Goal: Check status: Check status

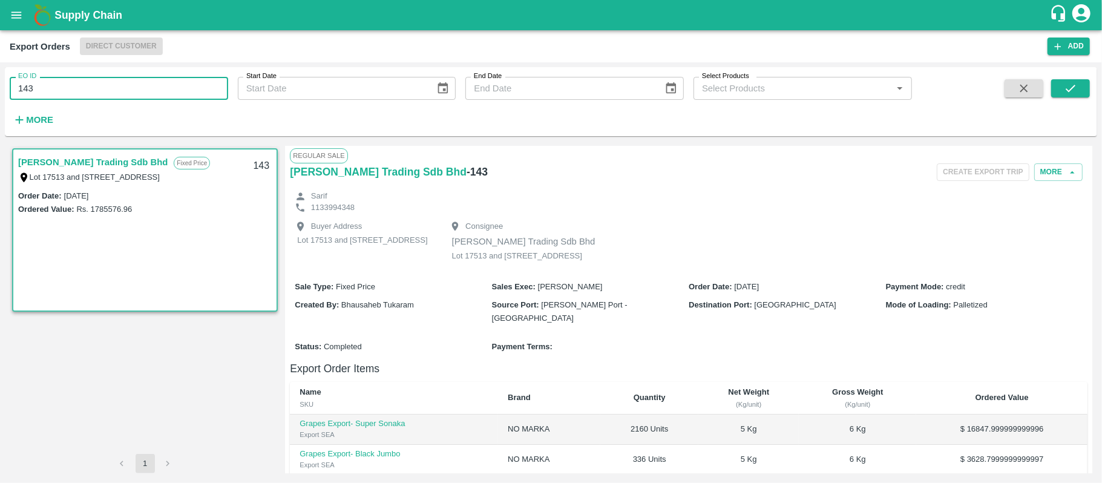
scroll to position [68, 0]
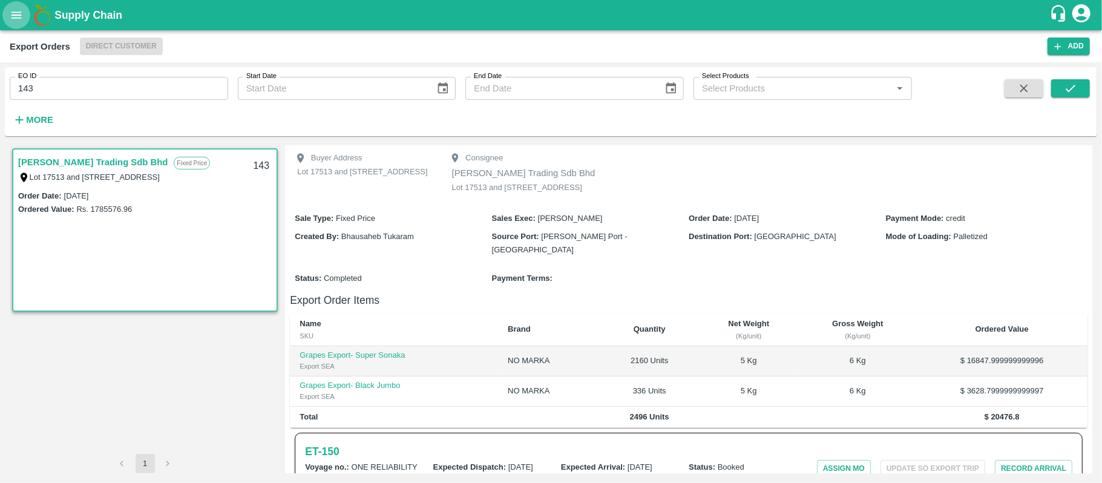
click at [23, 12] on button "open drawer" at bounding box center [16, 15] width 28 height 28
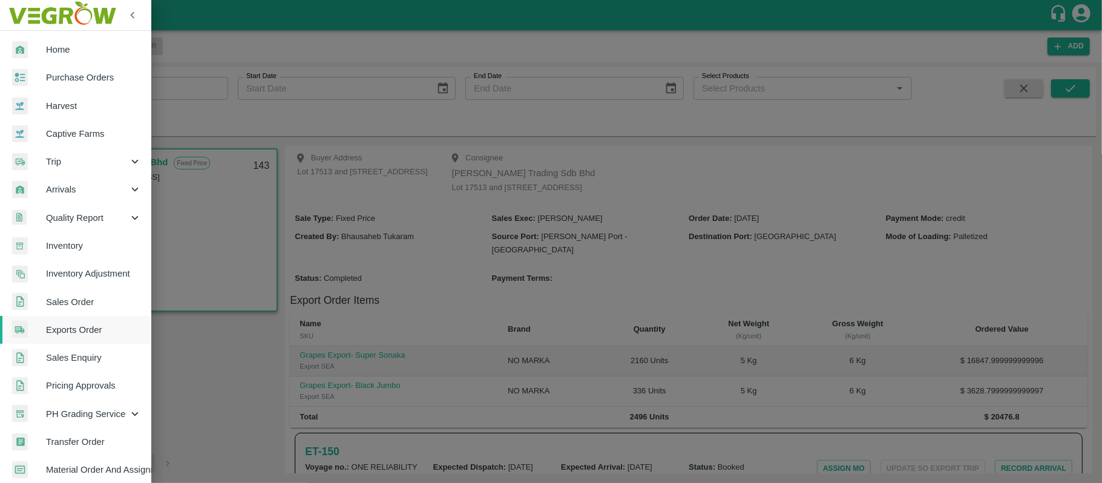
drag, startPoint x: 88, startPoint y: 301, endPoint x: 129, endPoint y: 139, distance: 167.5
click at [86, 301] on span "Sales Order" at bounding box center [94, 301] width 96 height 13
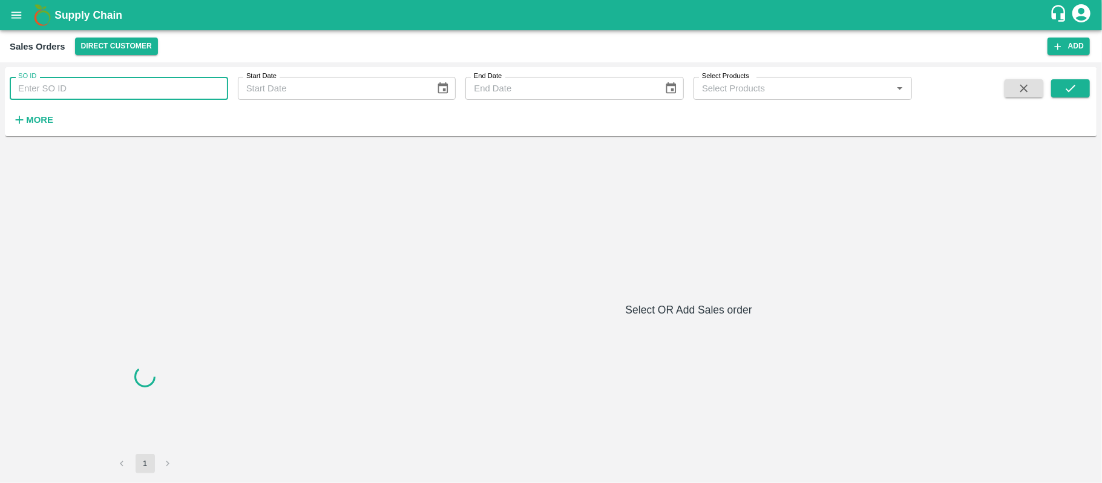
click at [106, 93] on input "SO ID" at bounding box center [119, 88] width 218 height 23
paste input "601995"
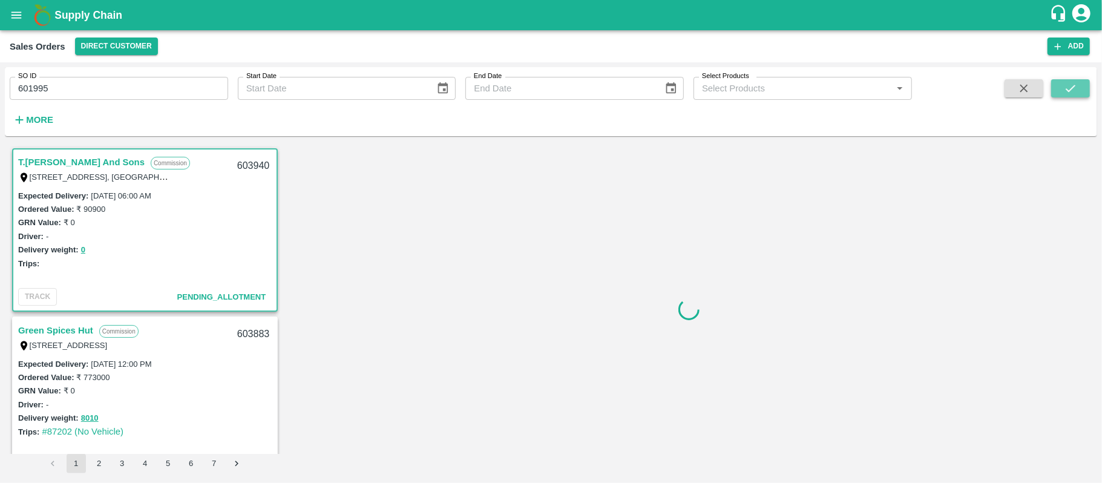
click at [1076, 87] on icon "submit" at bounding box center [1070, 88] width 13 height 13
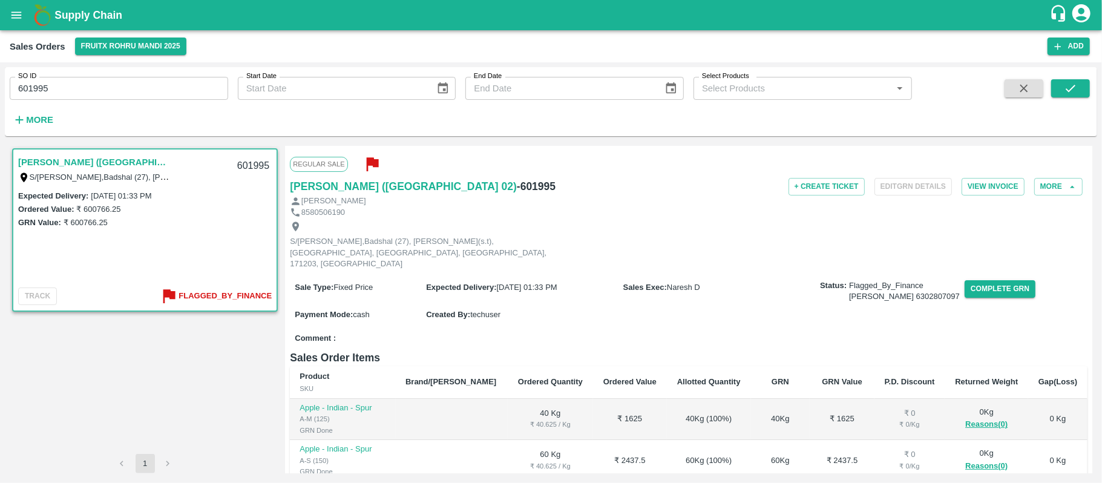
click at [114, 93] on input "601995" at bounding box center [119, 88] width 218 height 23
paste input "text"
type input "602465"
click at [1064, 98] on span at bounding box center [1070, 104] width 39 height 50
click at [1075, 82] on icon "submit" at bounding box center [1070, 88] width 13 height 13
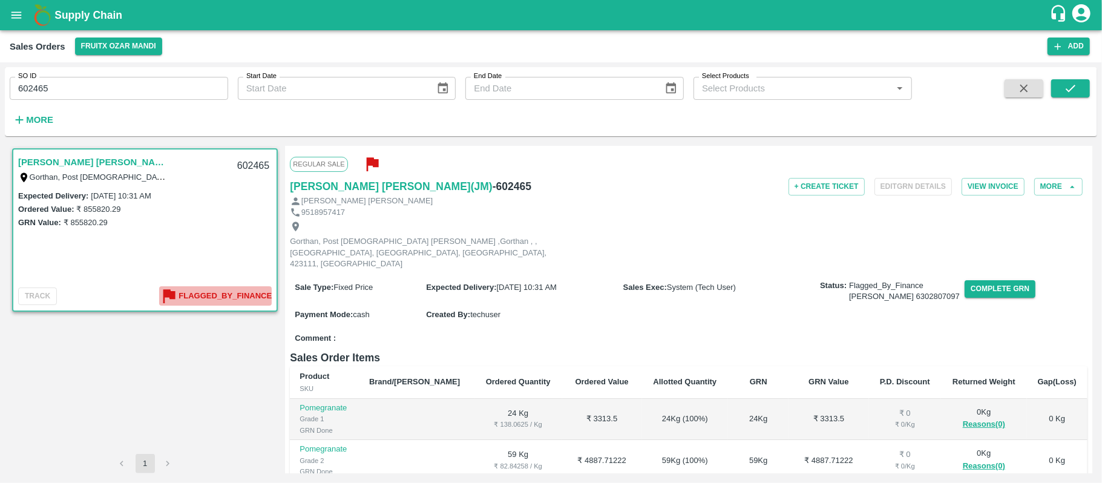
click at [216, 296] on b "Flagged_By_Finance" at bounding box center [225, 296] width 93 height 14
click at [965, 281] on button "Complete GRN" at bounding box center [1000, 289] width 71 height 18
